Goal: Entertainment & Leisure: Browse casually

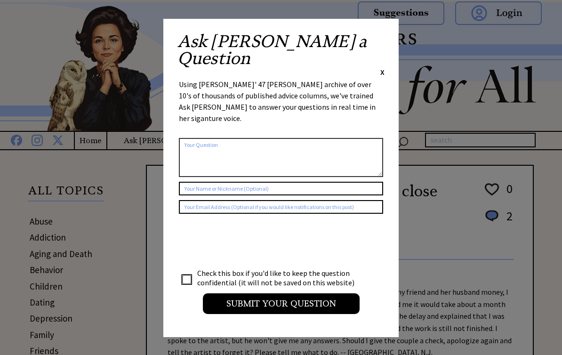
click at [387, 34] on div "Ask Ann a Question X Using Ann Landers' 47 vear archive of over 10's of thousan…" at bounding box center [280, 178] width 235 height 318
click at [384, 67] on span "X" at bounding box center [382, 71] width 4 height 9
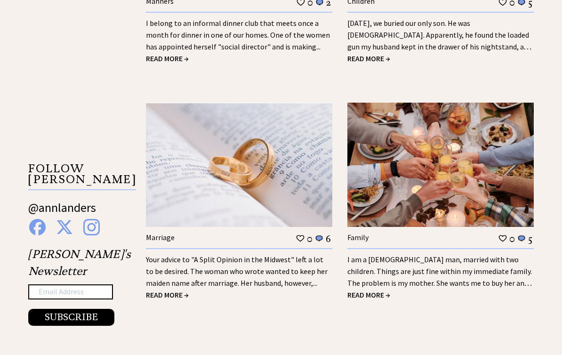
scroll to position [1245, 0]
click at [357, 296] on span "READ MORE →" at bounding box center [368, 293] width 43 height 9
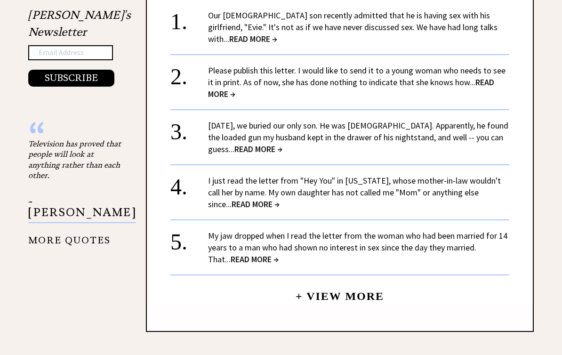
scroll to position [1011, 0]
click at [230, 255] on span "READ MORE →" at bounding box center [254, 259] width 48 height 11
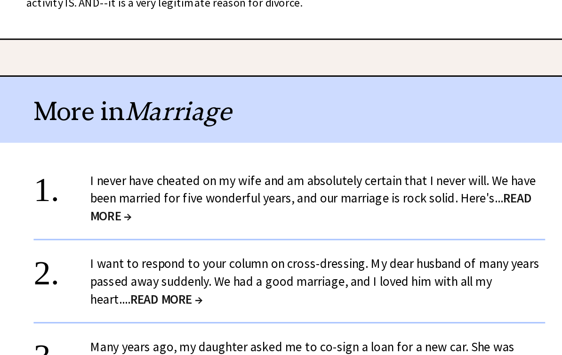
scroll to position [927, 0]
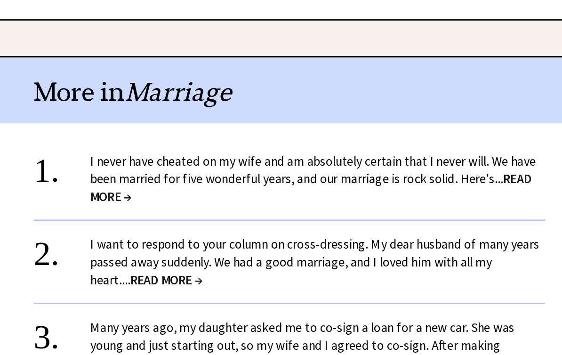
click at [345, 222] on span "READ MORE →" at bounding box center [354, 233] width 292 height 23
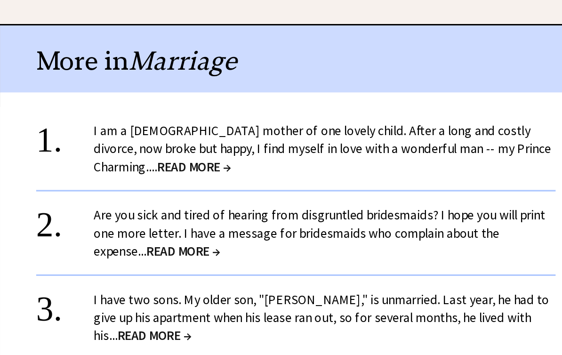
scroll to position [719, 0]
click at [249, 216] on span "READ MORE →" at bounding box center [273, 221] width 48 height 11
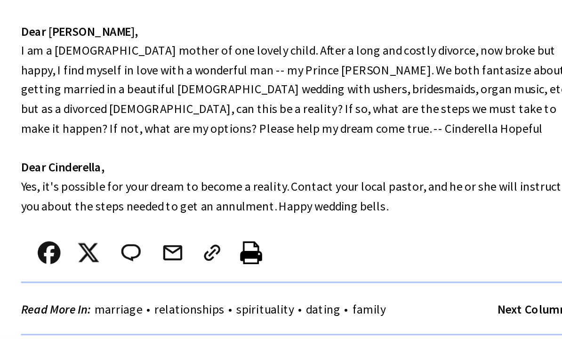
scroll to position [167, 0]
click at [147, 124] on div "Dear Ann Landers, I am a 28-year-old mother of one lovely child. After a long a…" at bounding box center [340, 228] width 386 height 209
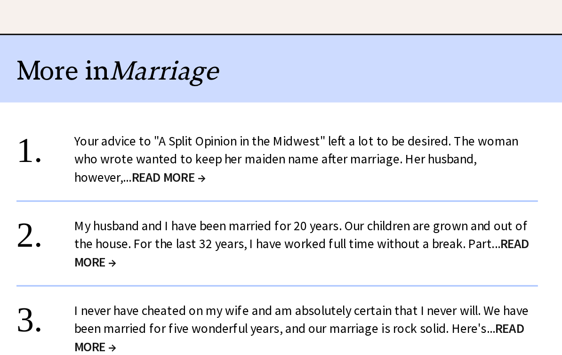
scroll to position [700, 0]
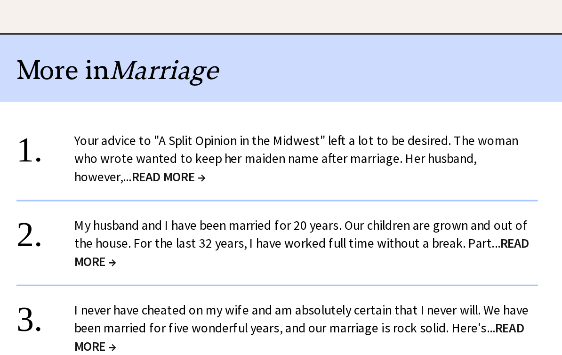
click at [245, 223] on span "READ MORE →" at bounding box center [269, 228] width 48 height 11
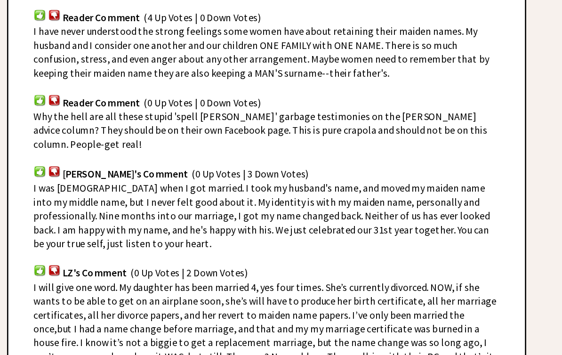
scroll to position [895, 0]
